Goal: Task Accomplishment & Management: Manage account settings

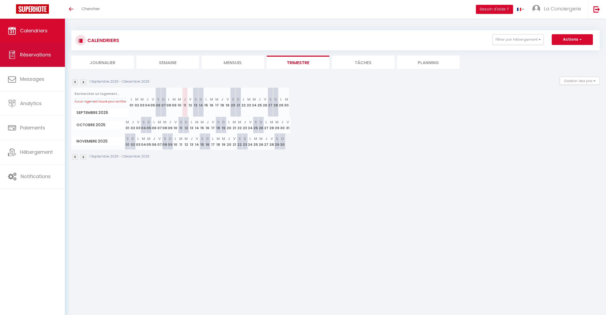
click at [40, 55] on span "Réservations" at bounding box center [35, 54] width 31 height 7
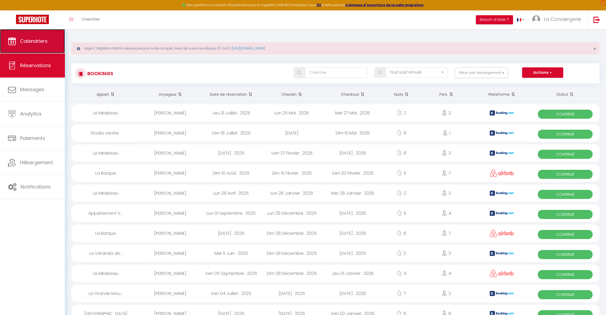
click at [42, 39] on span "Calendriers" at bounding box center [34, 41] width 28 height 7
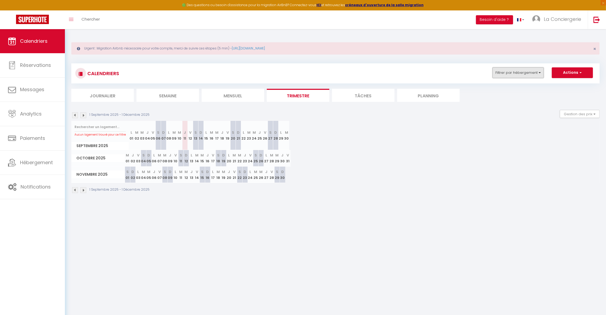
click at [522, 69] on button "Filtrer par hébergement" at bounding box center [518, 72] width 51 height 11
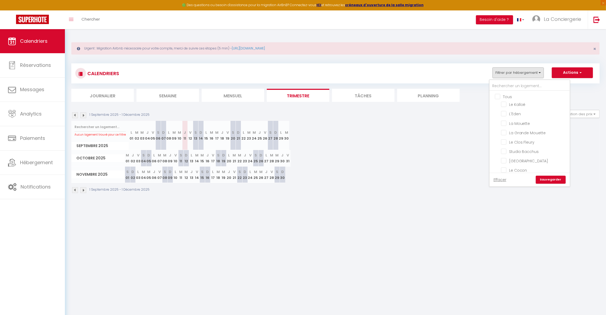
click at [507, 94] on input "Tous" at bounding box center [535, 96] width 80 height 5
checkbox input "true"
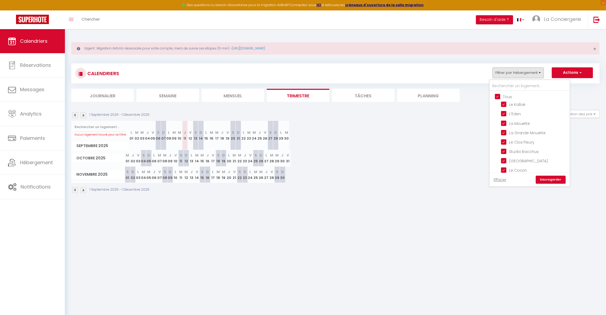
checkbox input "true"
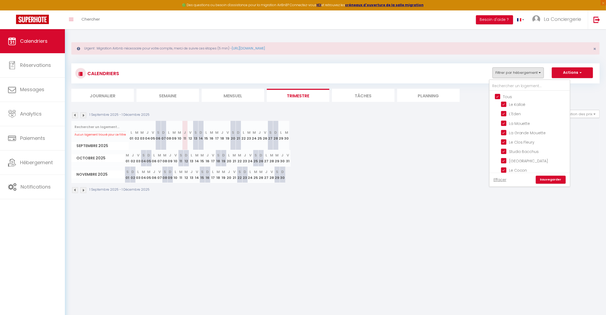
checkbox input "true"
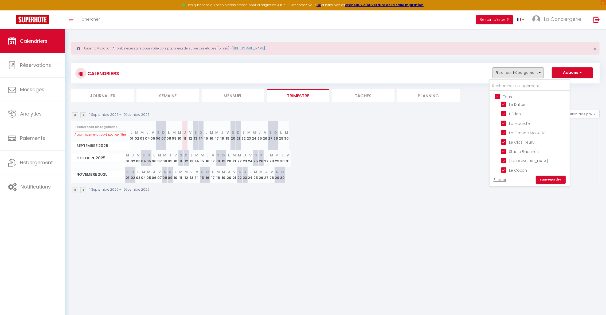
checkbox input "true"
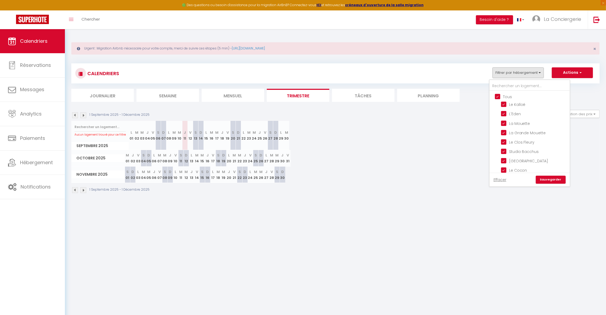
checkbox input "true"
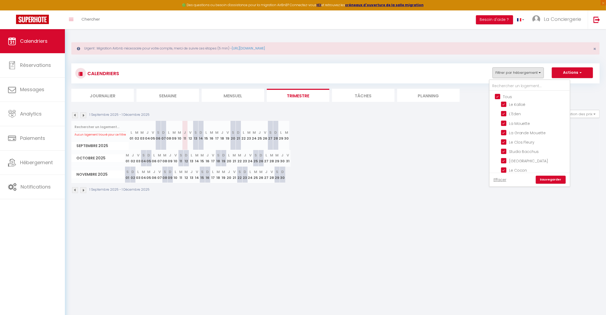
checkbox input "true"
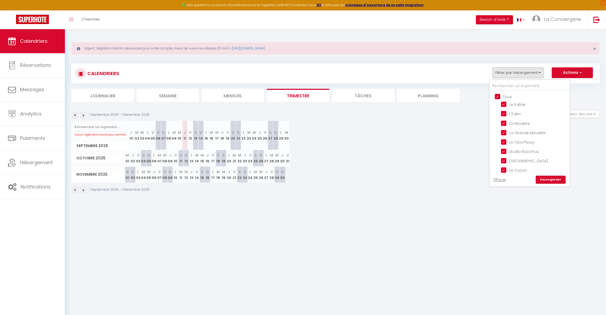
checkbox input "true"
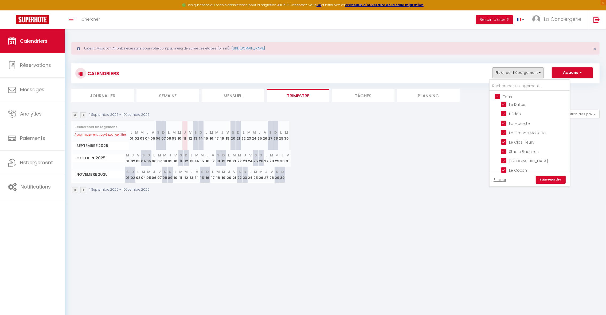
checkbox input "true"
click at [541, 183] on link "Sauvegarder" at bounding box center [551, 180] width 30 height 8
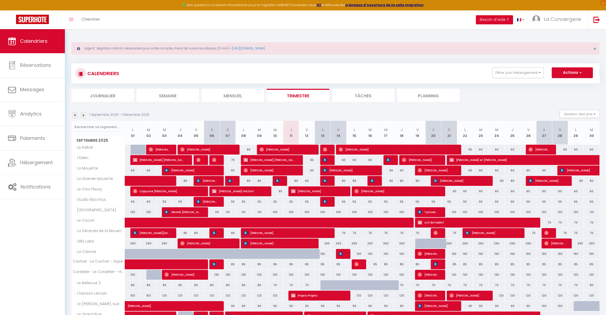
click at [126, 95] on li "Journalier" at bounding box center [102, 95] width 63 height 13
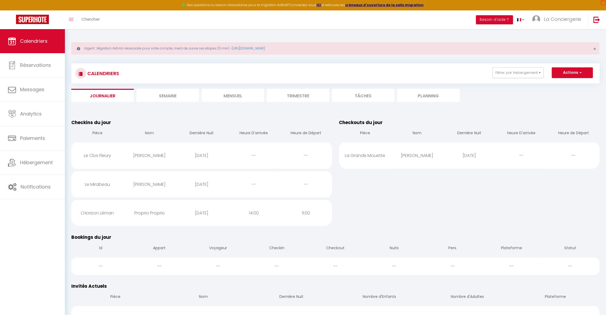
click at [179, 94] on li "Semaine" at bounding box center [168, 95] width 63 height 13
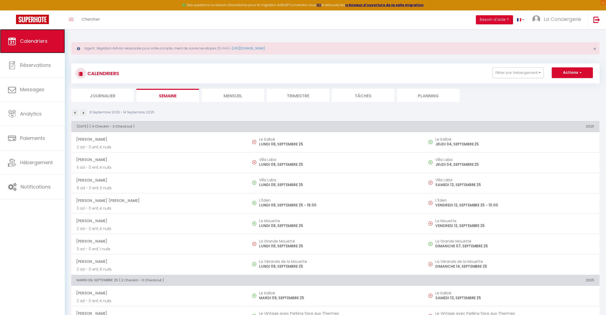
click at [44, 45] on link "Calendriers" at bounding box center [32, 41] width 65 height 24
click at [250, 92] on li "Mensuel" at bounding box center [233, 95] width 63 height 13
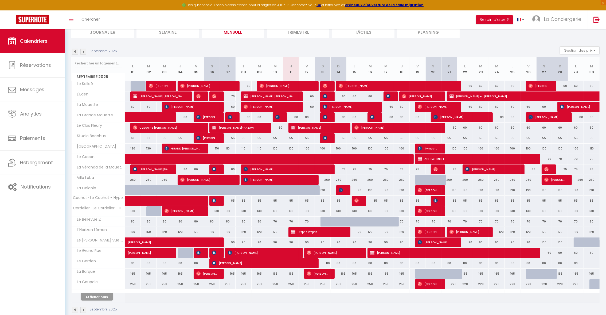
scroll to position [64, 0]
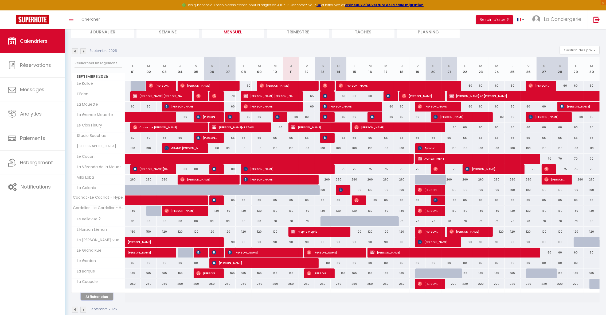
click at [100, 298] on button "Afficher plus" at bounding box center [97, 296] width 32 height 7
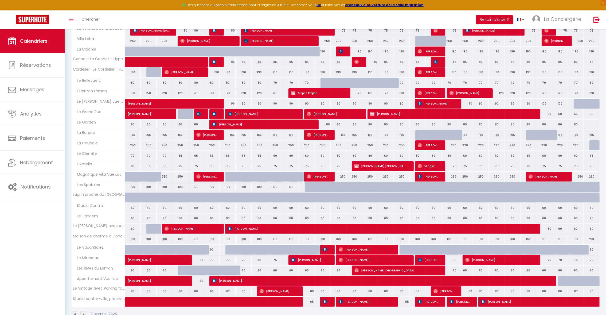
scroll to position [186, 0]
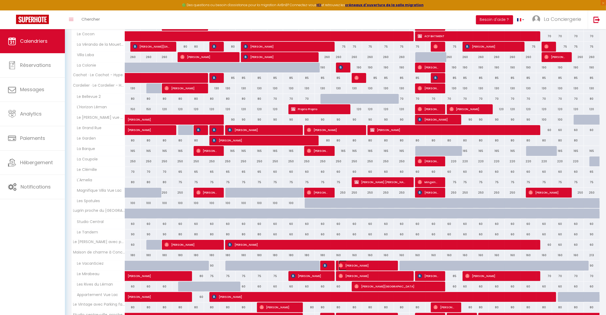
click at [359, 264] on span "[PERSON_NAME]" at bounding box center [365, 265] width 53 height 10
select select "OK"
select select "0"
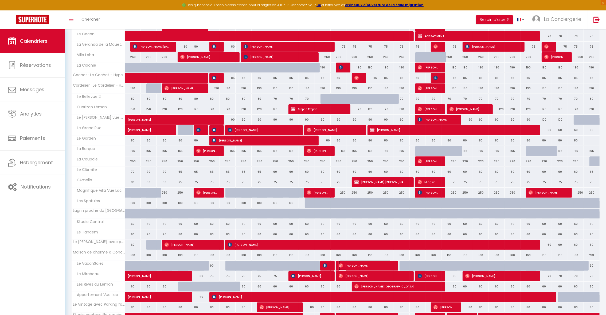
select select "1"
select select
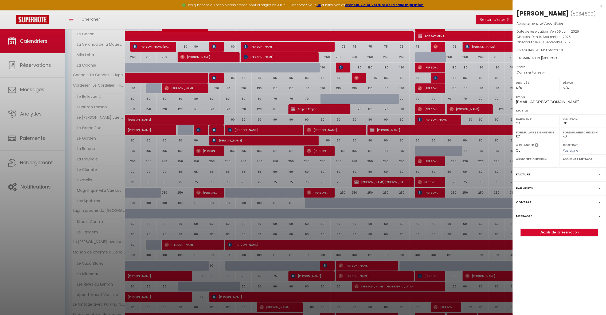
click at [359, 264] on div at bounding box center [303, 157] width 606 height 315
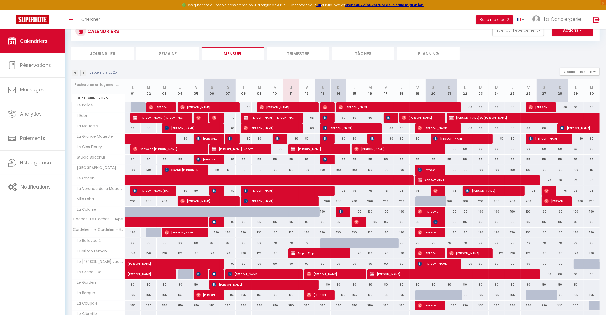
scroll to position [42, 0]
click at [359, 264] on div "90" at bounding box center [355, 264] width 16 height 10
type input "90"
type input "Lun 15 Septembre 2025"
type input "[DATE]"
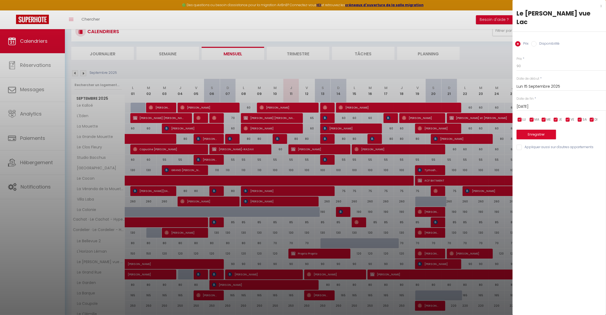
scroll to position [26, 0]
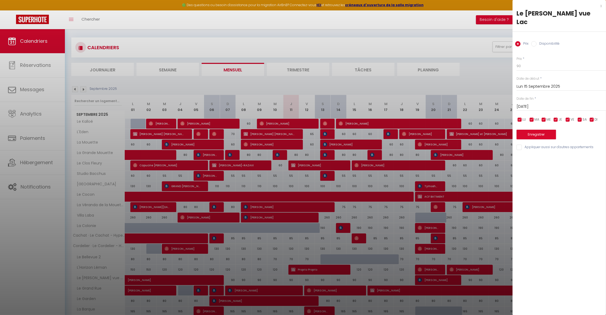
click at [359, 264] on div at bounding box center [303, 157] width 606 height 315
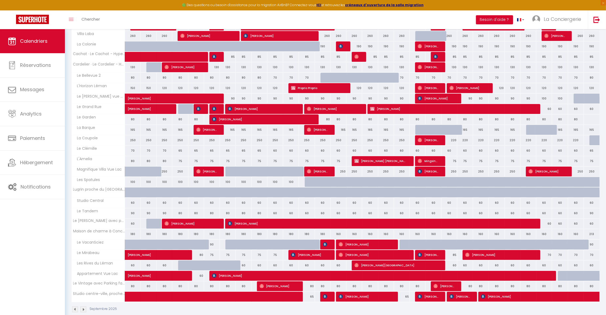
scroll to position [218, 0]
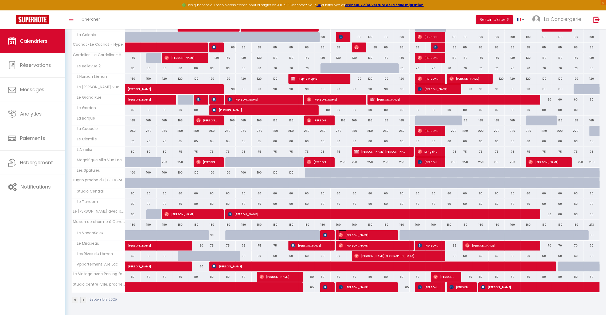
click at [355, 236] on span "[PERSON_NAME]" at bounding box center [365, 235] width 53 height 10
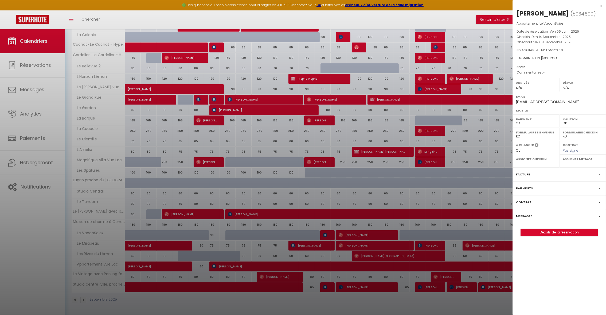
click at [526, 214] on label "Messages" at bounding box center [524, 216] width 16 height 6
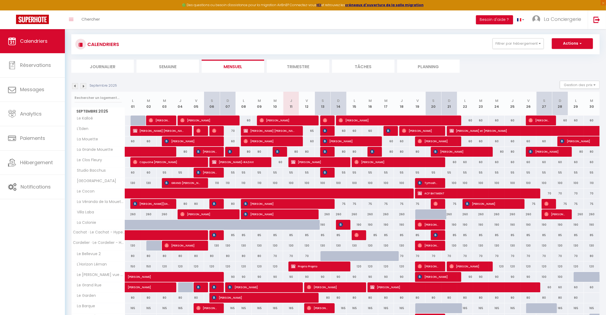
scroll to position [74, 0]
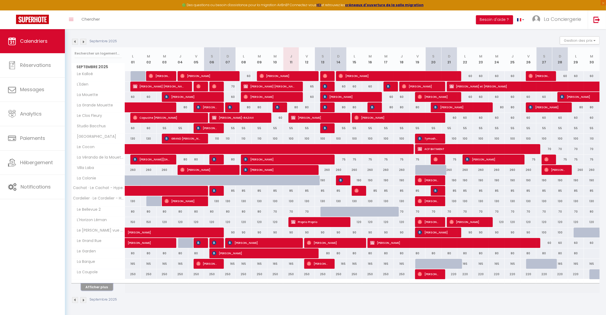
click at [105, 290] on button "Afficher plus" at bounding box center [97, 286] width 32 height 7
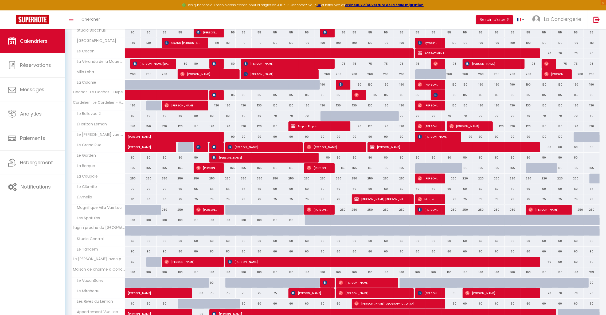
scroll to position [218, 0]
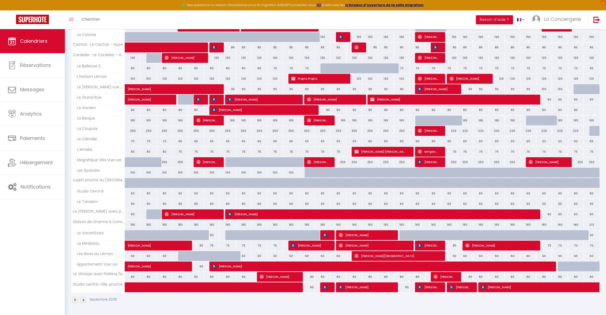
click at [83, 298] on img at bounding box center [83, 300] width 6 height 6
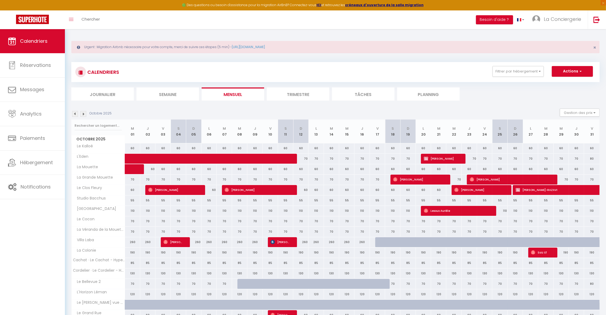
scroll to position [0, 0]
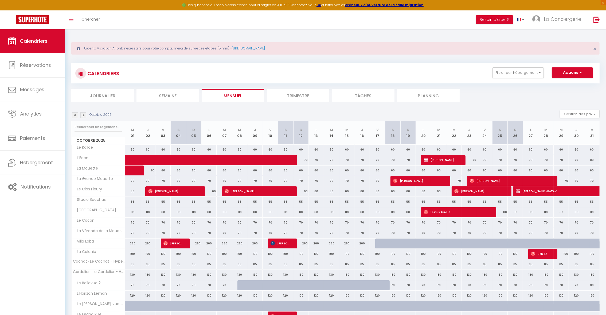
click at [75, 115] on img at bounding box center [75, 115] width 6 height 6
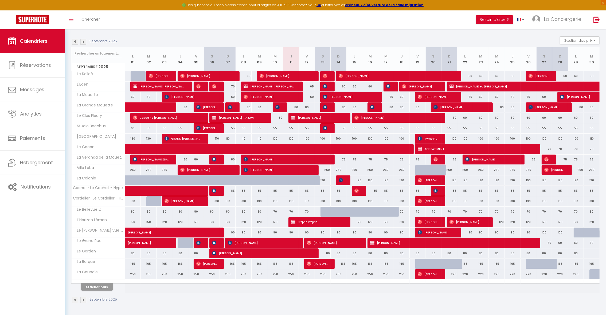
scroll to position [74, 0]
click at [105, 284] on button "Afficher plus" at bounding box center [97, 286] width 32 height 7
select select
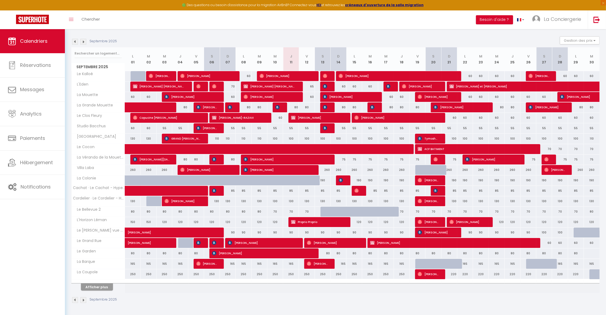
select select
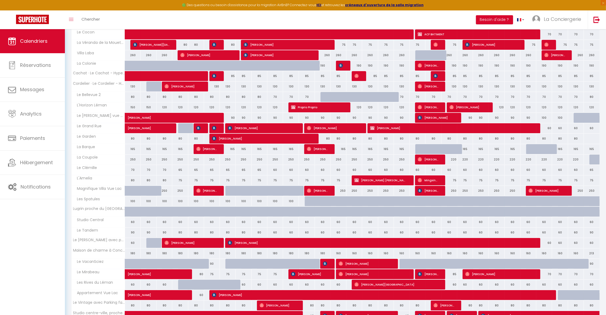
scroll to position [218, 0]
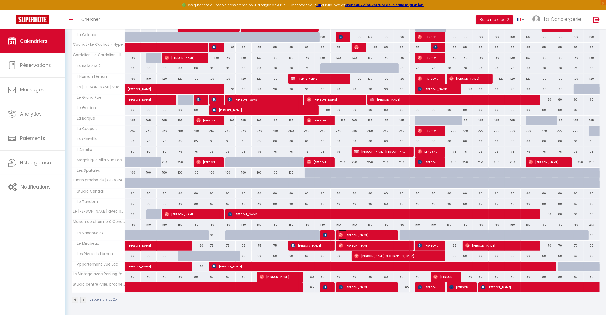
click at [365, 234] on span "[PERSON_NAME]" at bounding box center [365, 235] width 53 height 10
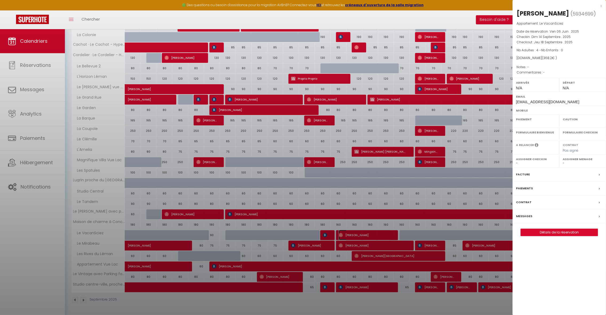
select select "OK"
select select "0"
select select "1"
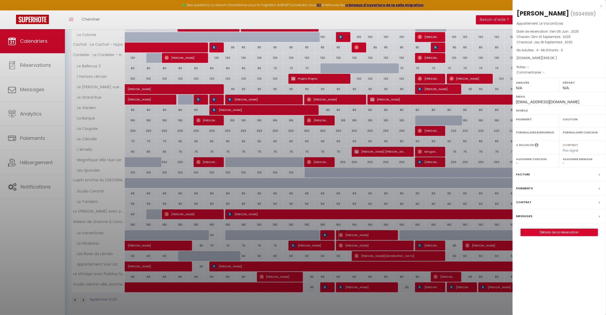
select select
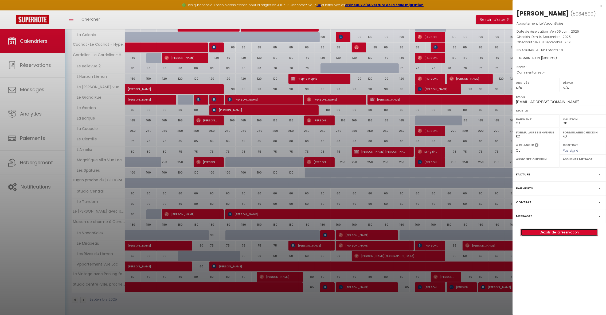
click at [535, 233] on link "Détails de la réservation" at bounding box center [559, 232] width 77 height 7
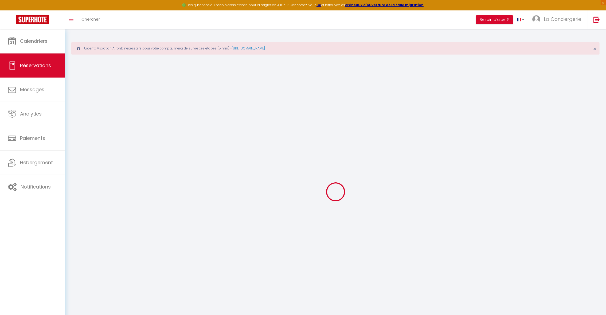
type input "[PERSON_NAME]"
type input "Masetti"
type input "[EMAIL_ADDRESS][DOMAIN_NAME]"
select select
type input "12.74"
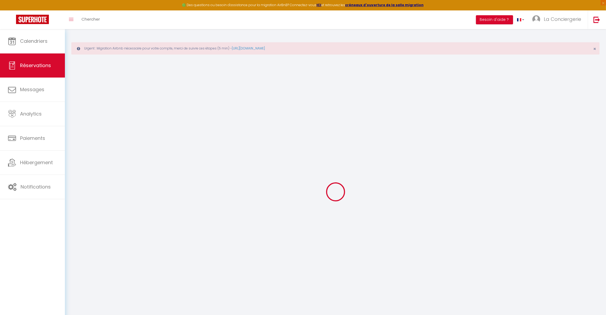
select select "29518"
select select "1"
select select
type input "4"
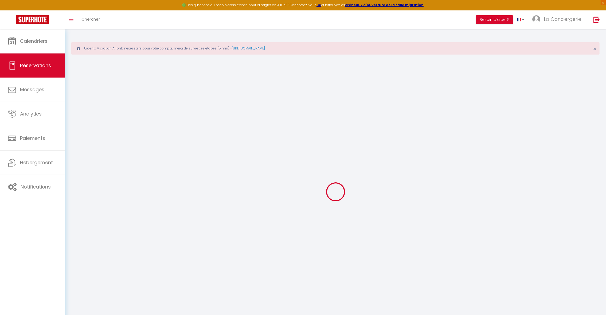
select select "12"
select select
type input "284"
checkbox input "false"
type input "0"
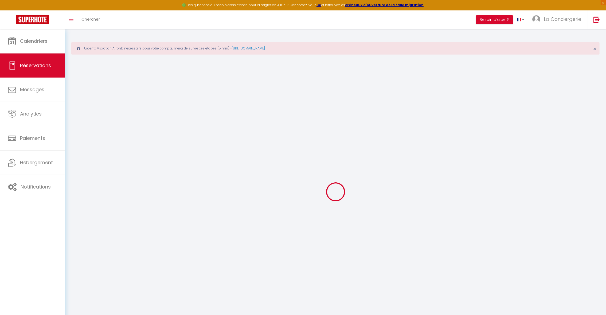
select select "1"
type input "0"
select select
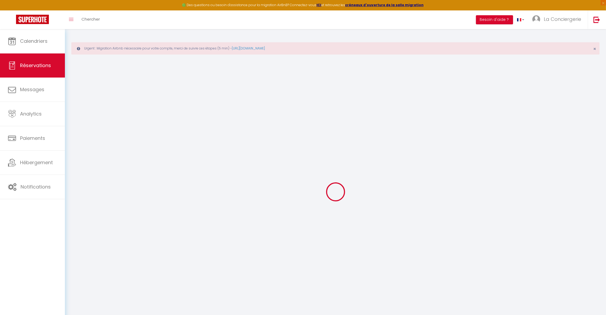
select select
select select "15"
checkbox input "false"
select select
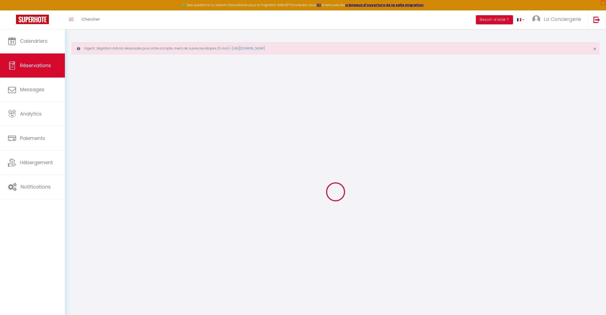
select select
checkbox input "false"
select select
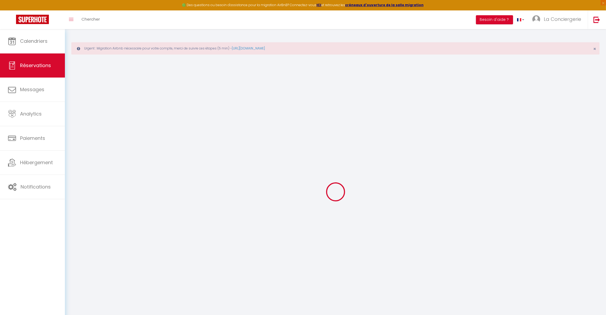
select select
checkbox input "false"
select select
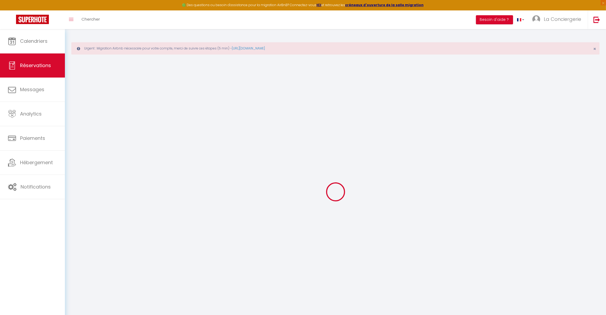
checkbox input "false"
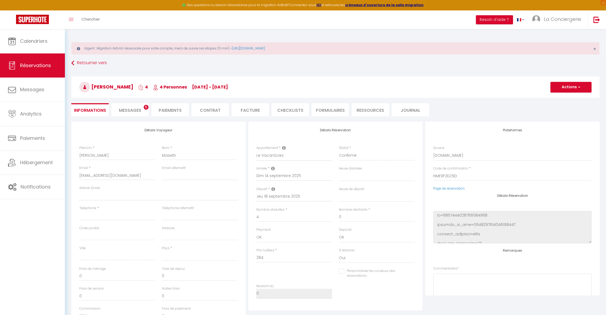
select select
type input "70"
type input "14.2"
select select
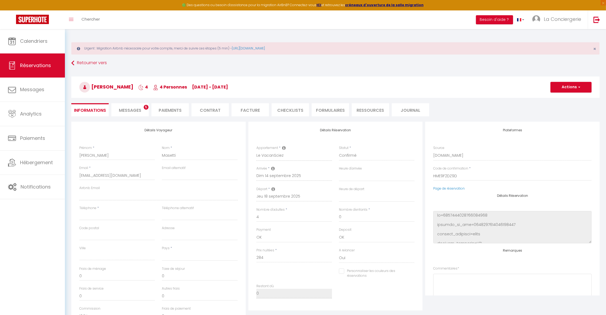
checkbox input "false"
select select
checkbox input "false"
select select
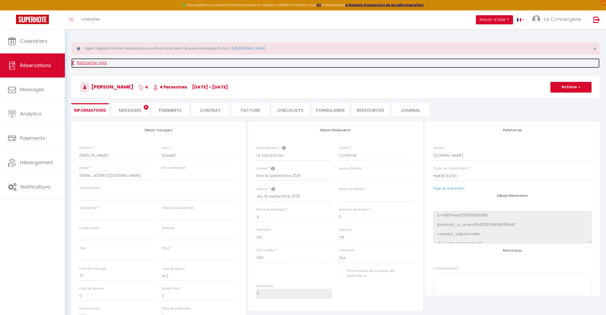
click at [78, 65] on link "Retourner vers" at bounding box center [335, 63] width 529 height 10
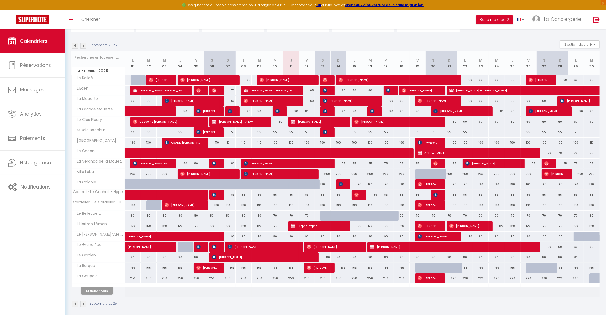
scroll to position [74, 0]
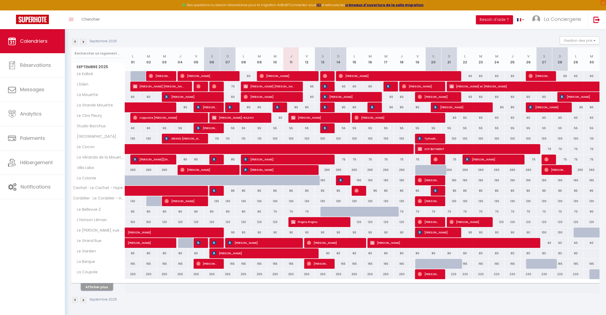
click at [96, 288] on button "Afficher plus" at bounding box center [97, 286] width 32 height 7
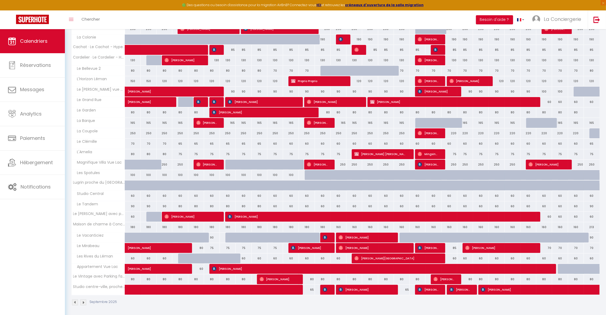
scroll to position [218, 0]
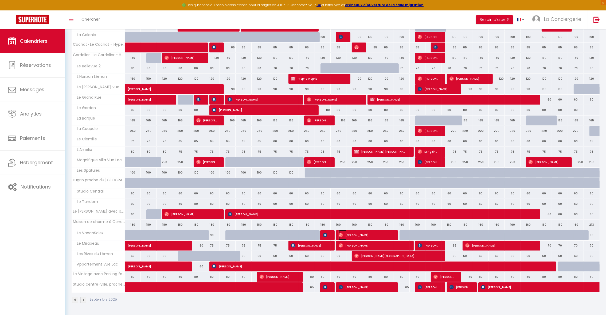
click at [348, 235] on span "[PERSON_NAME]" at bounding box center [365, 235] width 53 height 10
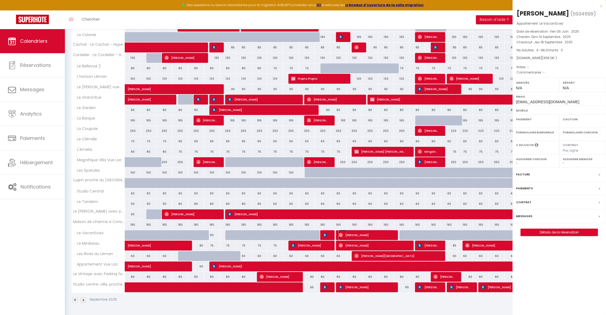
select select "OK"
select select "0"
select select "1"
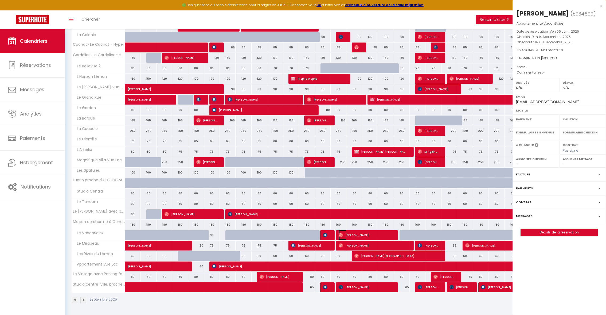
select select
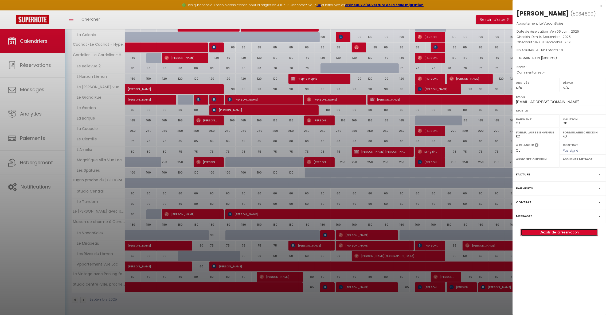
click at [531, 235] on link "Détails de la réservation" at bounding box center [559, 232] width 77 height 7
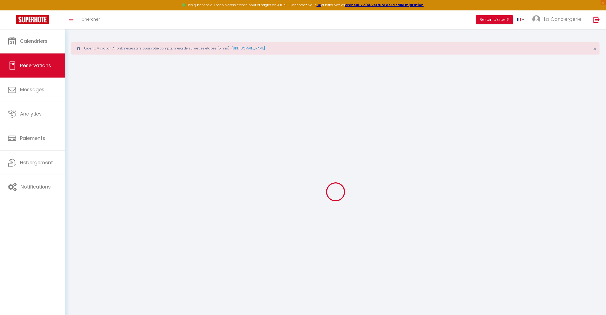
type input "[PERSON_NAME]"
type input "Masetti"
type input "[EMAIL_ADDRESS][DOMAIN_NAME]"
select select
type input "12.74"
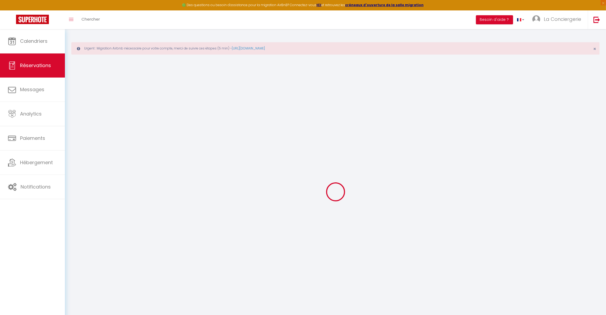
select select "29518"
select select "1"
select select
type input "4"
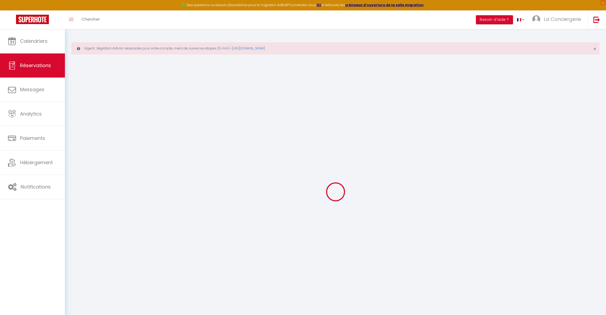
select select "12"
select select
type input "284"
checkbox input "false"
type input "0"
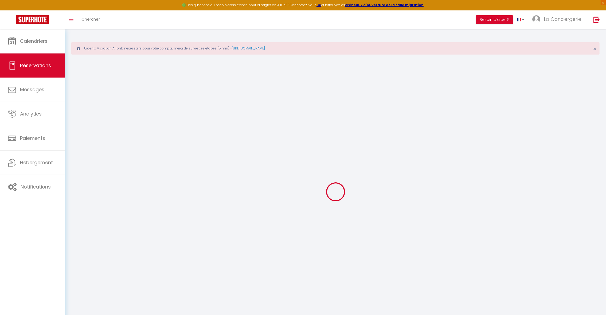
select select "1"
type input "0"
select select
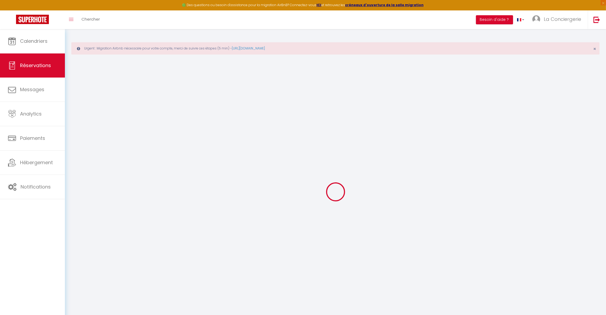
select select
select select "15"
checkbox input "false"
select select
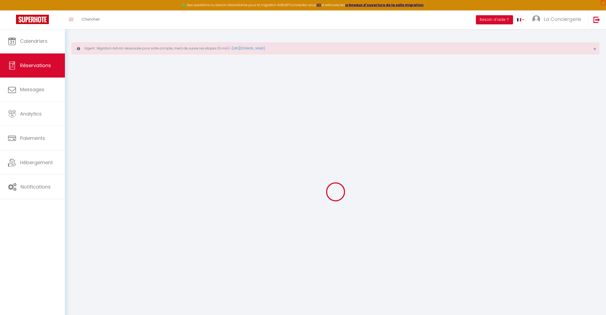
select select
checkbox input "false"
select select
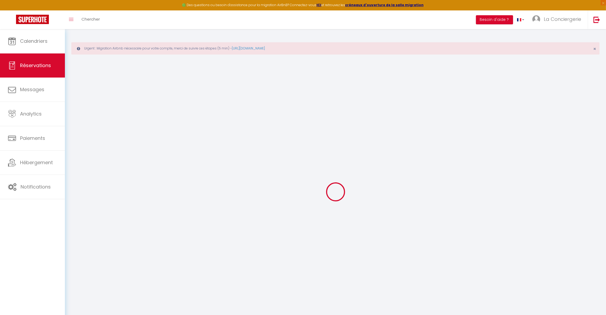
select select
checkbox input "false"
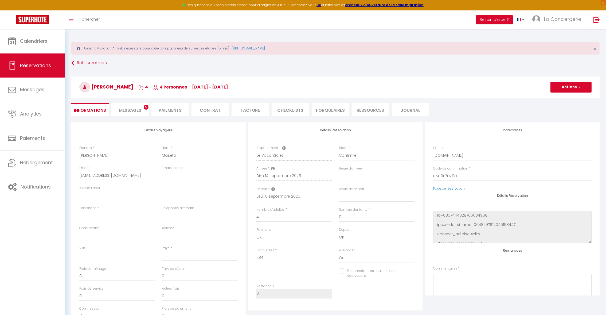
select select
type input "70"
type input "14.2"
select select
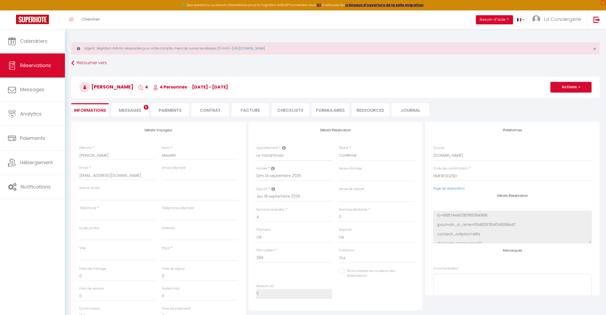
checkbox input "false"
select select
checkbox input "false"
select select
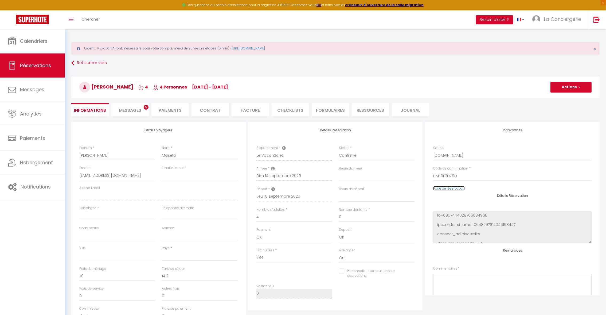
click at [445, 190] on link "Page de réservation" at bounding box center [450, 188] width 32 height 5
click at [19, 41] on link "Calendriers" at bounding box center [32, 41] width 65 height 24
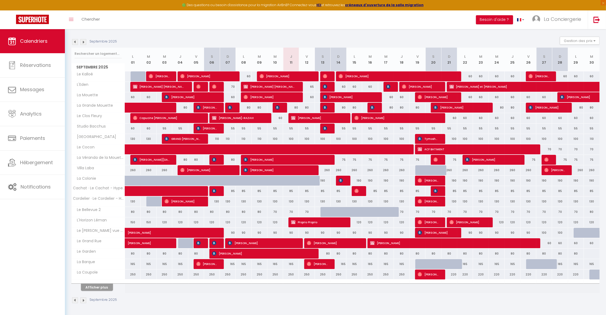
scroll to position [74, 0]
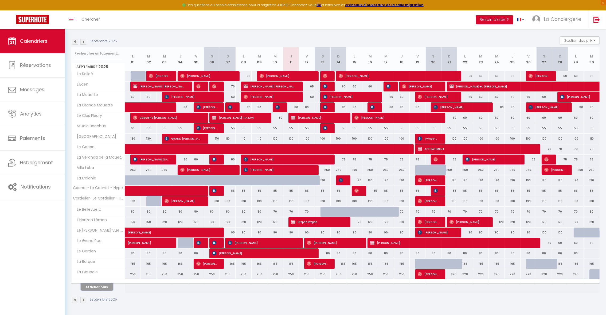
click at [105, 288] on button "Afficher plus" at bounding box center [97, 286] width 32 height 7
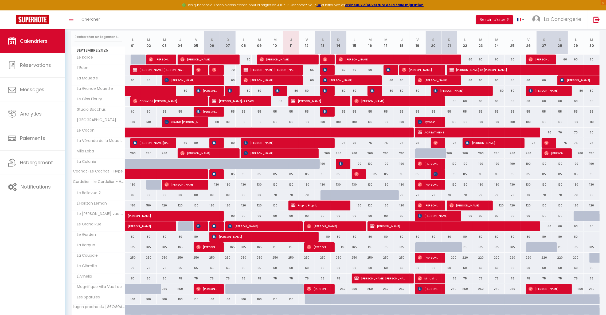
scroll to position [106, 0]
